Goal: Find specific page/section: Find specific page/section

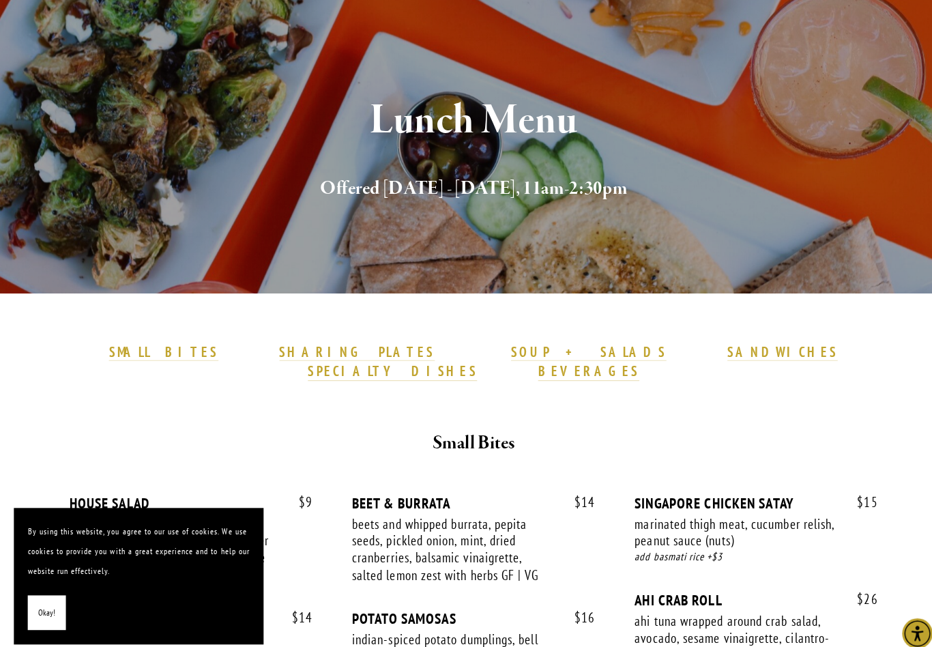
scroll to position [113, 0]
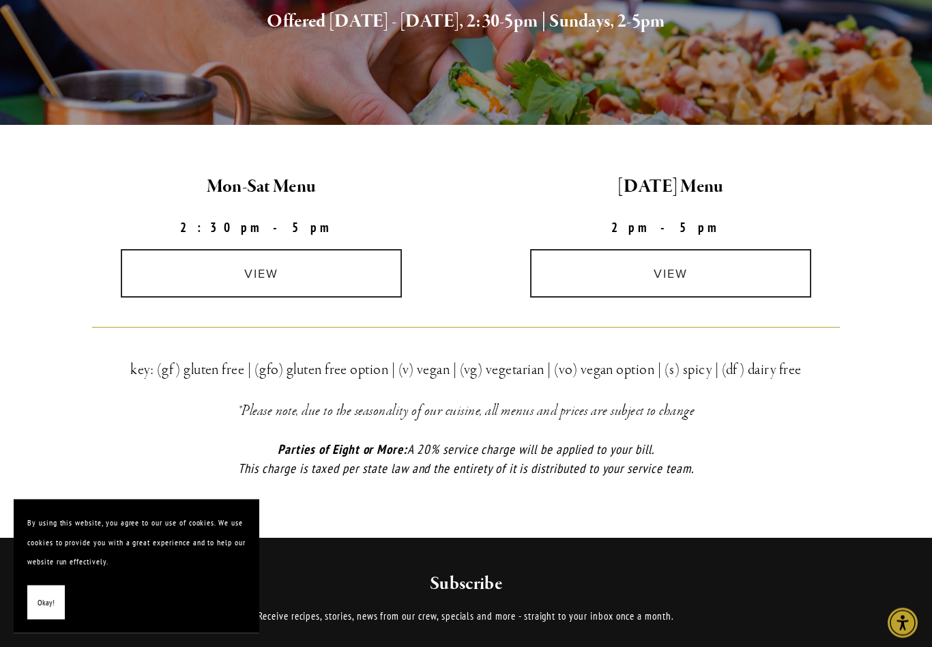
scroll to position [254, 0]
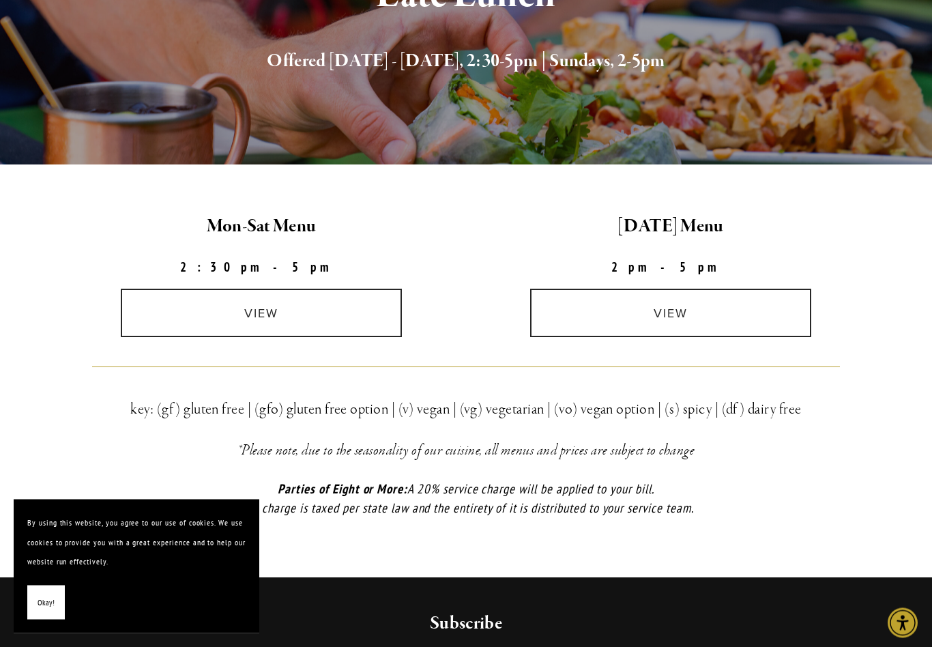
click at [296, 307] on link "view" at bounding box center [261, 313] width 281 height 48
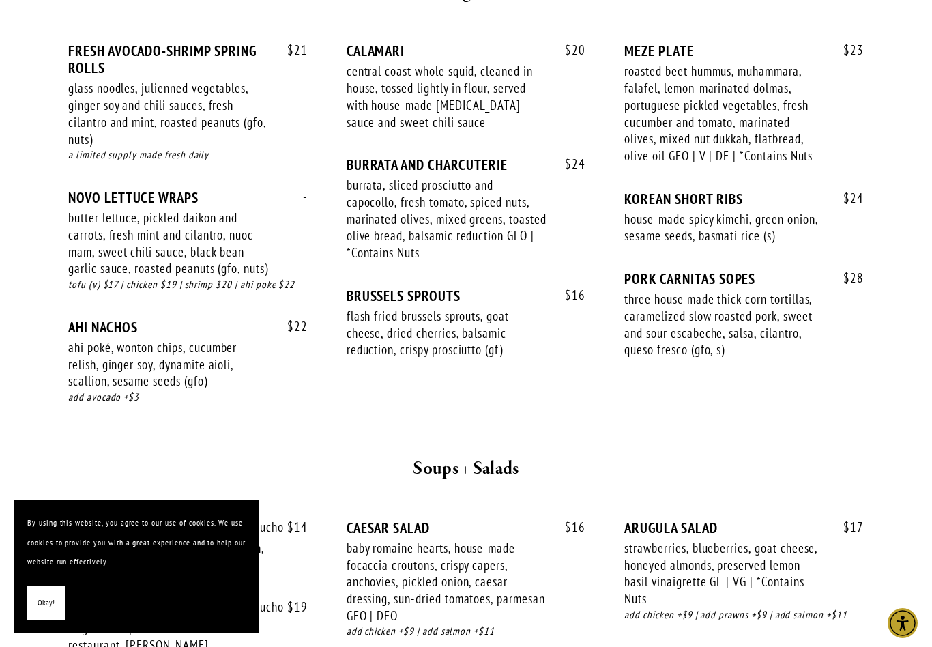
scroll to position [814, 0]
